Goal: Information Seeking & Learning: Learn about a topic

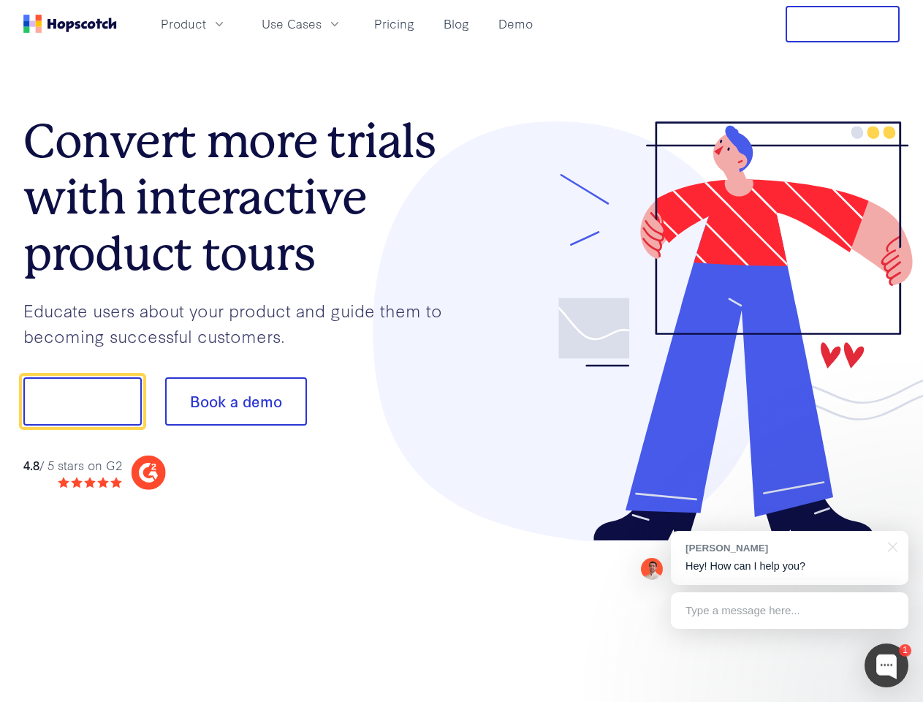
click at [462, 351] on div at bounding box center [681, 331] width 439 height 420
click at [206, 23] on span "Product" at bounding box center [183, 24] width 45 height 18
click at [322, 23] on span "Use Cases" at bounding box center [292, 24] width 60 height 18
click at [843, 24] on button "Free Trial" at bounding box center [843, 24] width 114 height 37
click at [82, 401] on button "Show me!" at bounding box center [82, 401] width 118 height 48
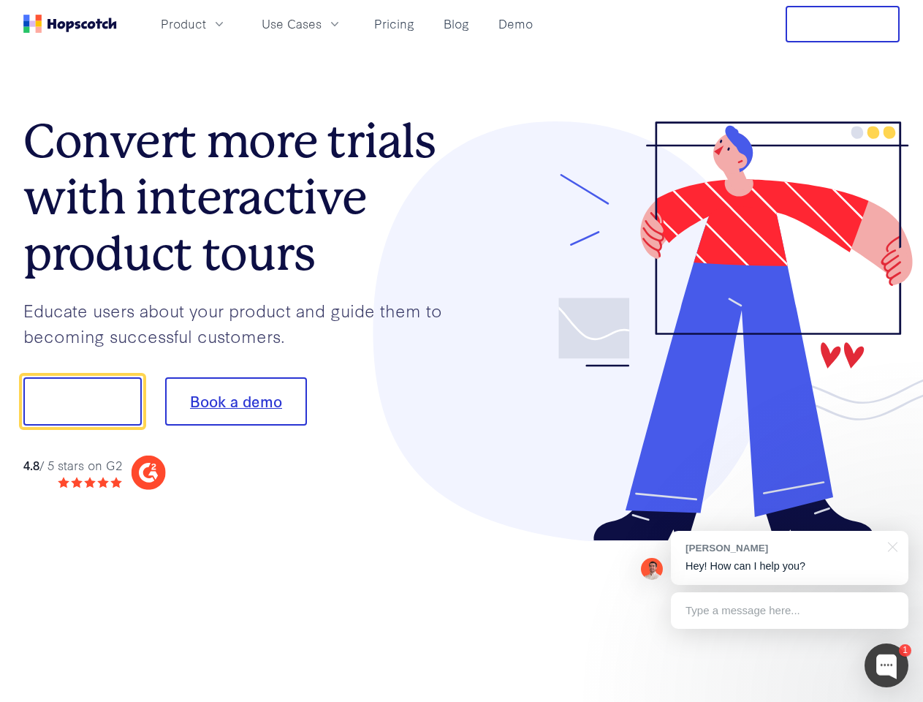
click at [235, 401] on button "Book a demo" at bounding box center [236, 401] width 142 height 48
click at [887, 665] on div at bounding box center [887, 665] width 44 height 44
click at [789, 558] on div "[PERSON_NAME] Hey! How can I help you?" at bounding box center [790, 558] width 238 height 54
click at [890, 545] on div at bounding box center [771, 399] width 274 height 487
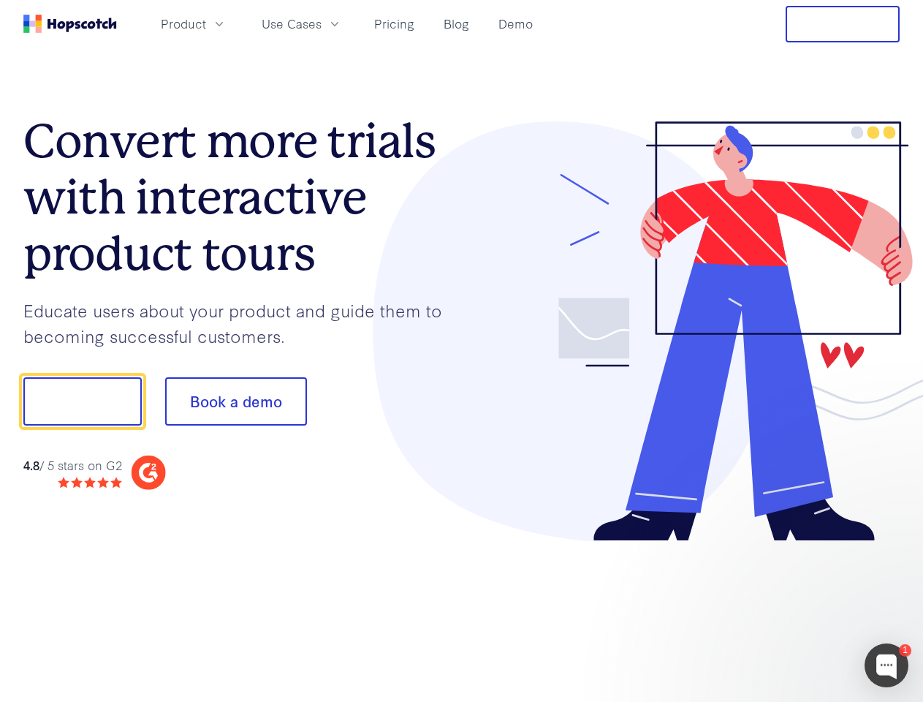
click at [789, 610] on div at bounding box center [771, 498] width 274 height 292
